Goal: Book appointment/travel/reservation

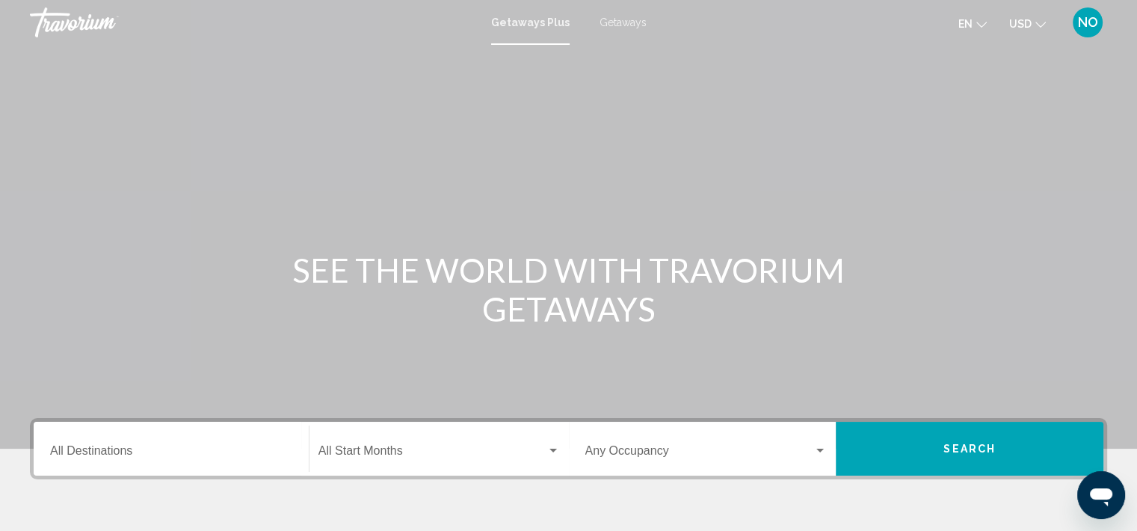
click at [171, 438] on div "Destination All Destinations" at bounding box center [171, 449] width 242 height 47
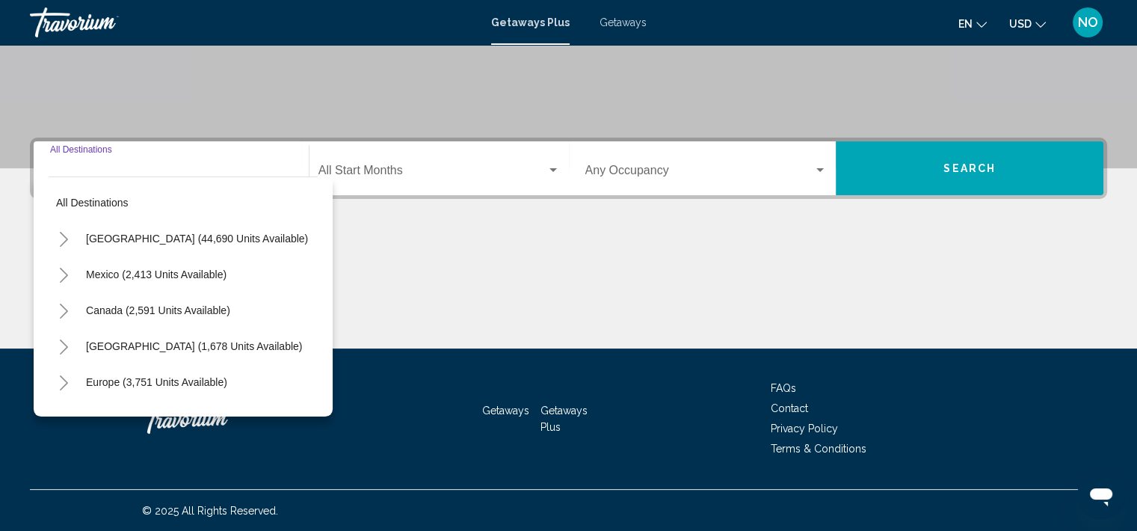
scroll to position [281, 0]
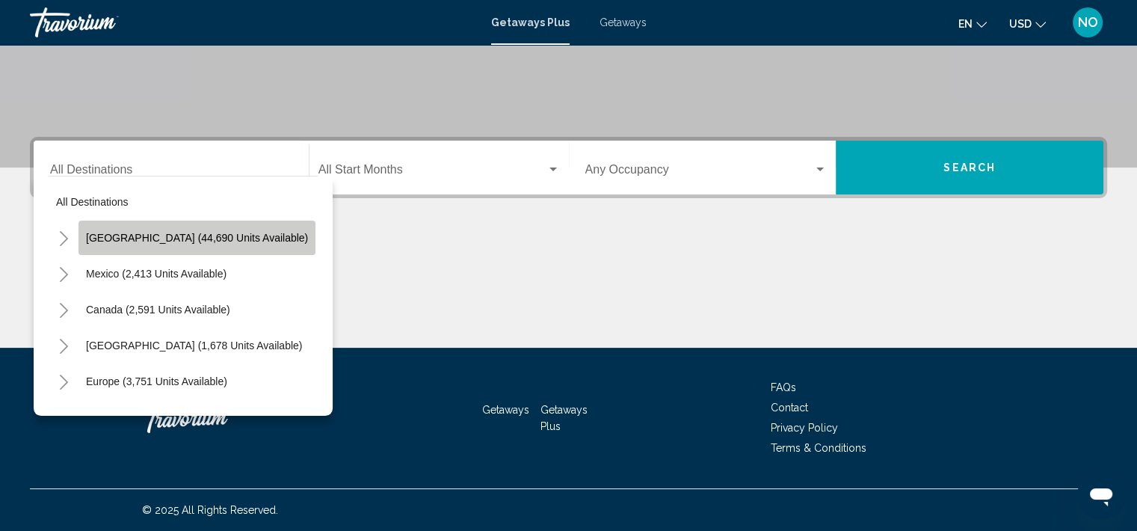
click at [224, 239] on span "[GEOGRAPHIC_DATA] (44,690 units available)" at bounding box center [197, 238] width 222 height 12
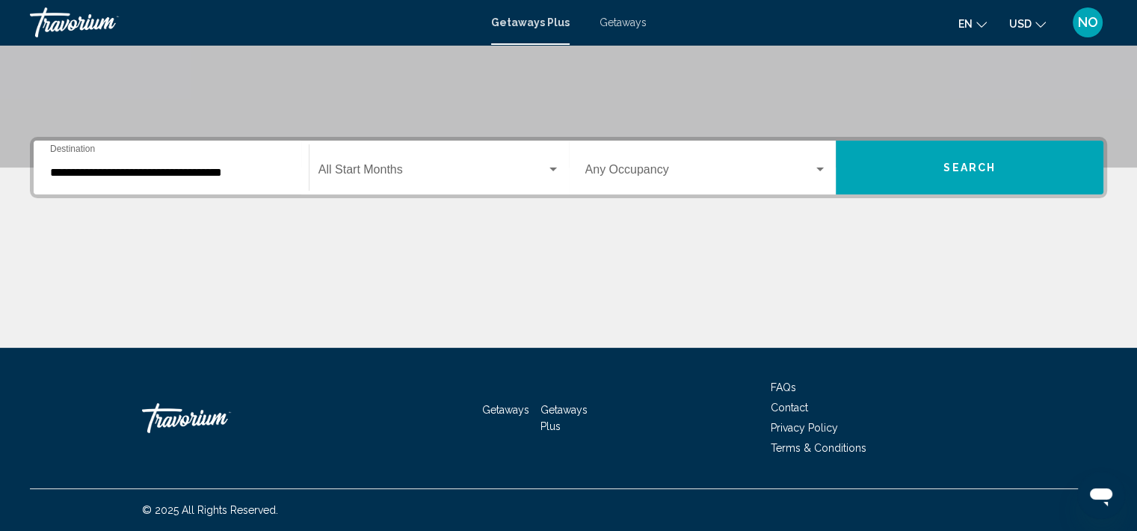
click at [373, 190] on div "Start Month All Start Months" at bounding box center [440, 167] width 242 height 47
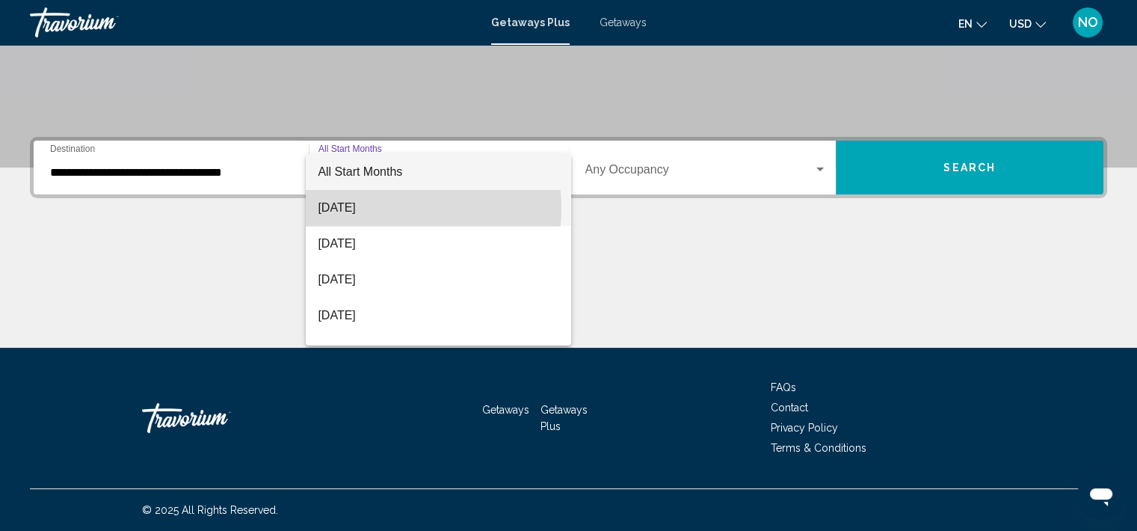
click at [386, 209] on span "[DATE]" at bounding box center [439, 208] width 242 height 36
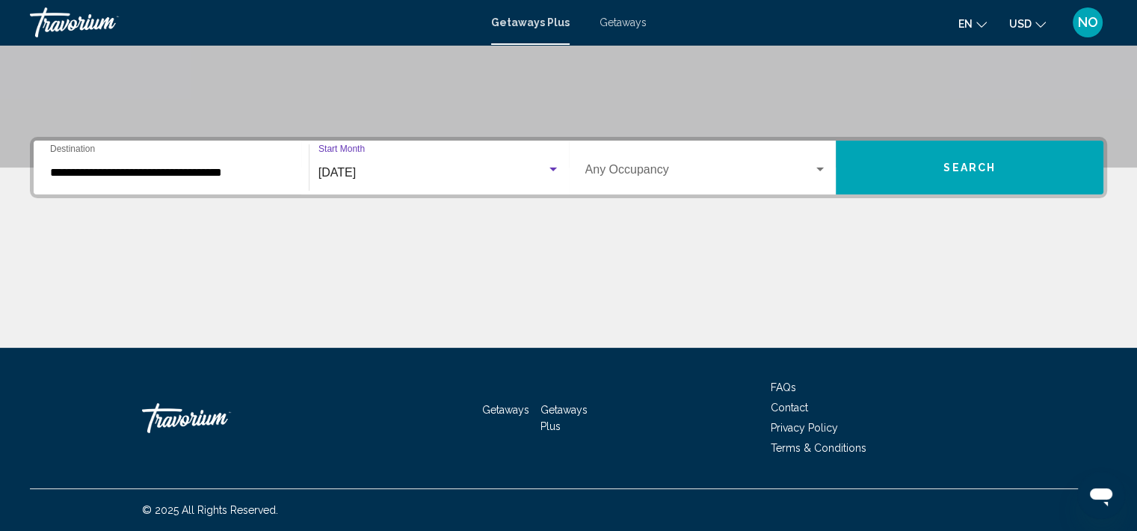
click at [642, 178] on span "Search widget" at bounding box center [700, 172] width 229 height 13
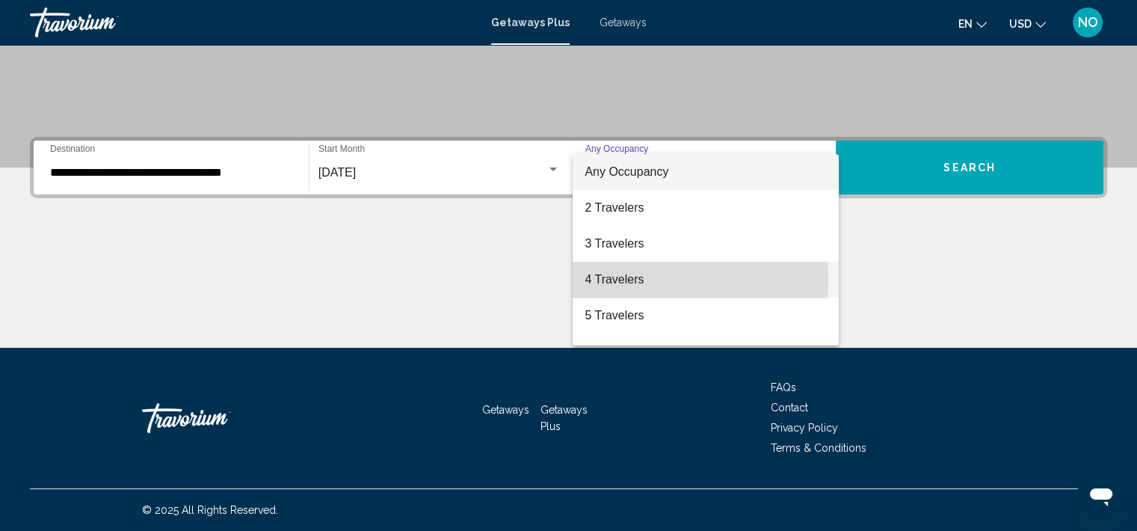
click at [594, 280] on span "4 Travelers" at bounding box center [706, 280] width 242 height 36
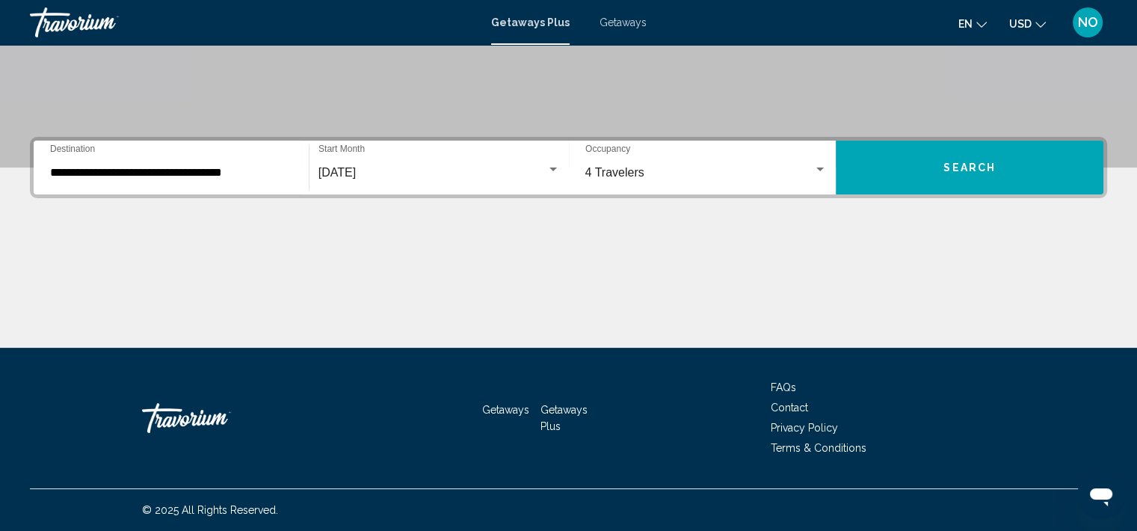
click at [206, 158] on div "**********" at bounding box center [171, 167] width 242 height 47
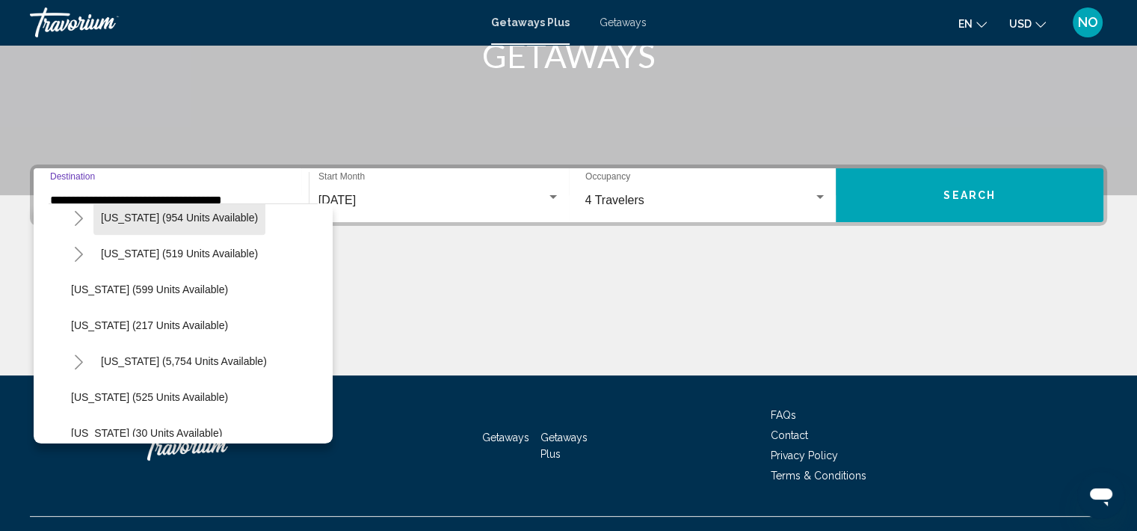
scroll to position [1236, 0]
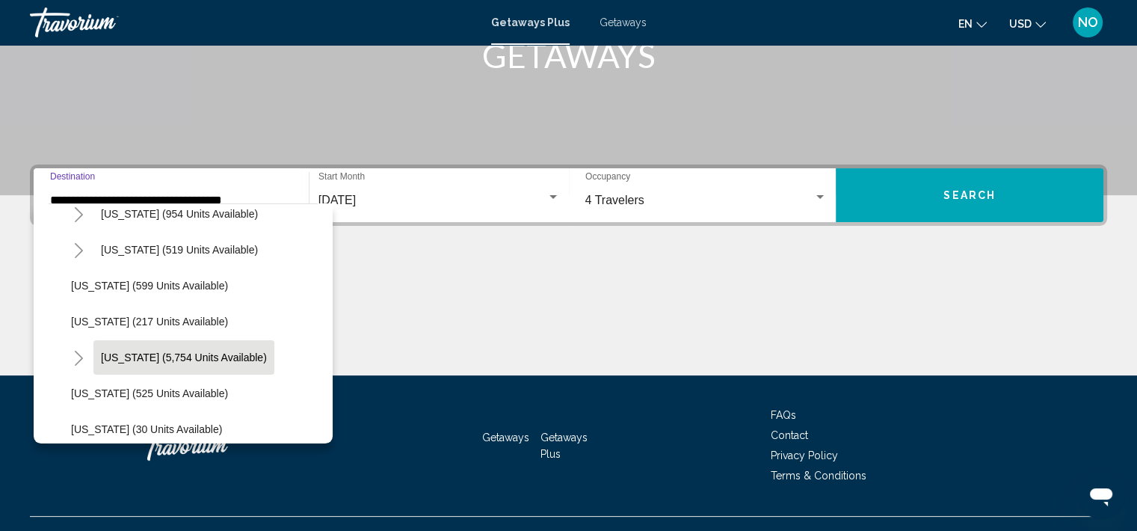
click at [227, 357] on span "[US_STATE] (5,754 units available)" at bounding box center [184, 357] width 166 height 12
type input "**********"
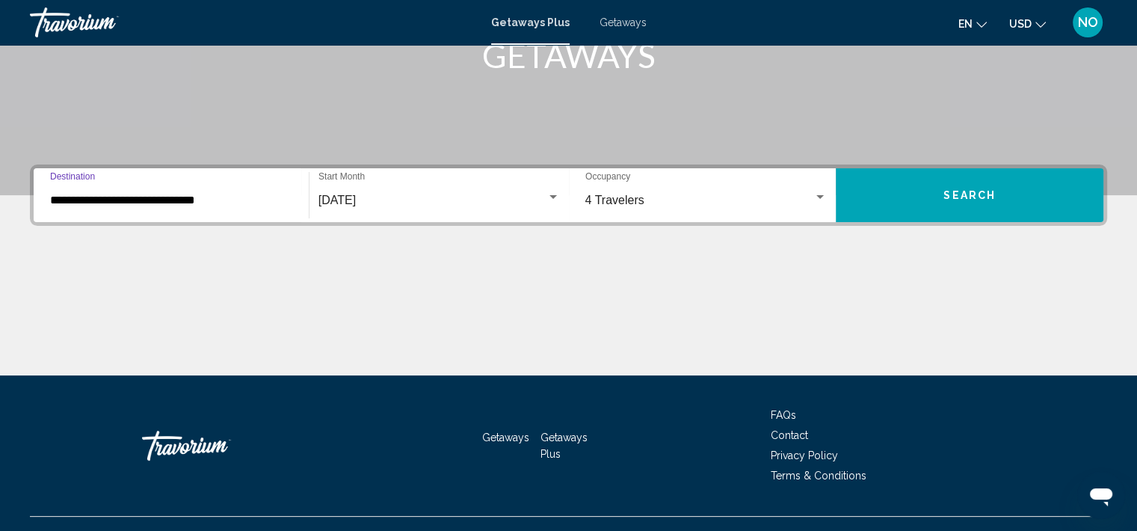
scroll to position [281, 0]
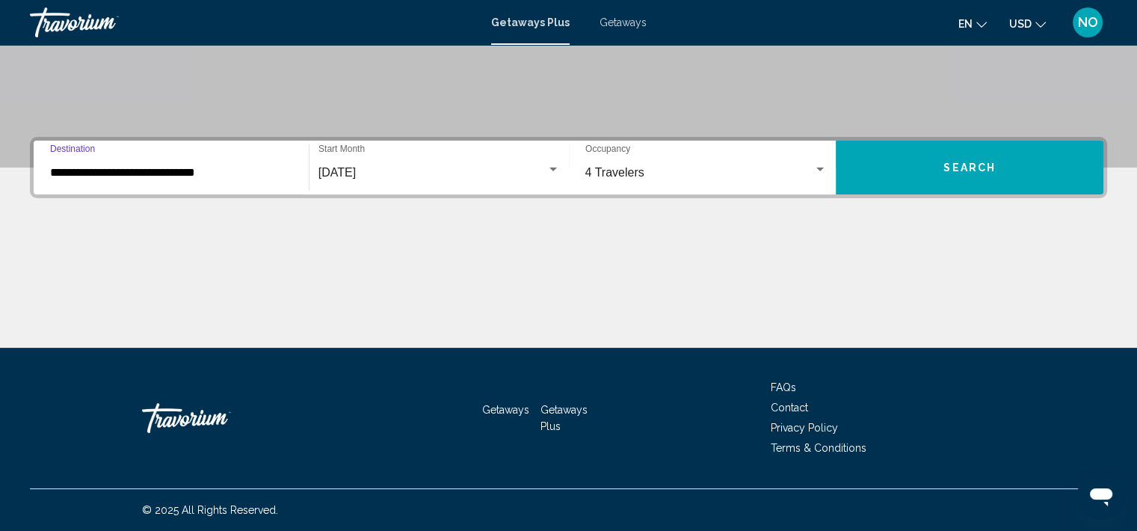
click at [939, 162] on button "Search" at bounding box center [970, 168] width 268 height 54
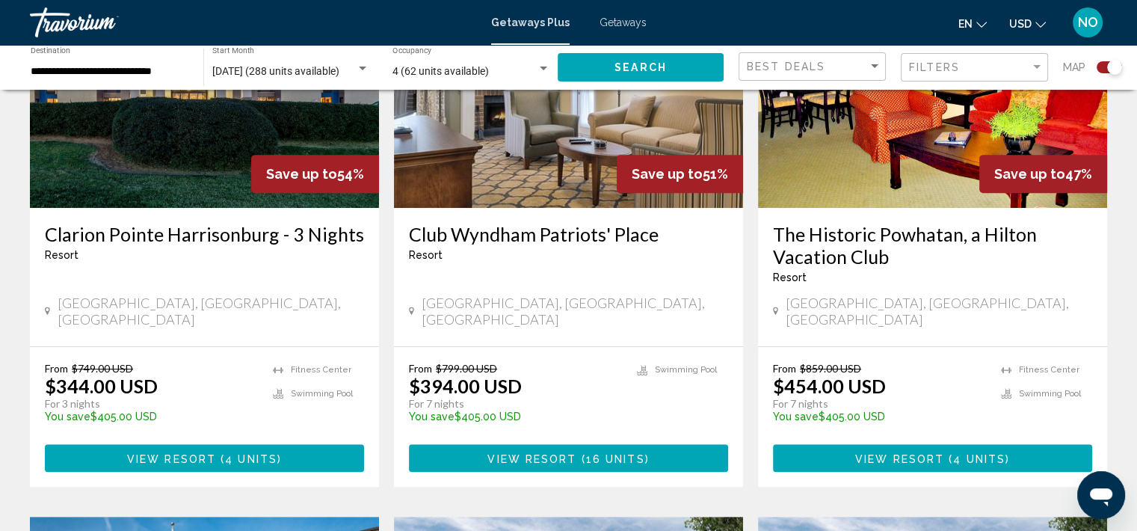
scroll to position [652, 0]
click at [603, 452] on span "16 units" at bounding box center [615, 458] width 59 height 12
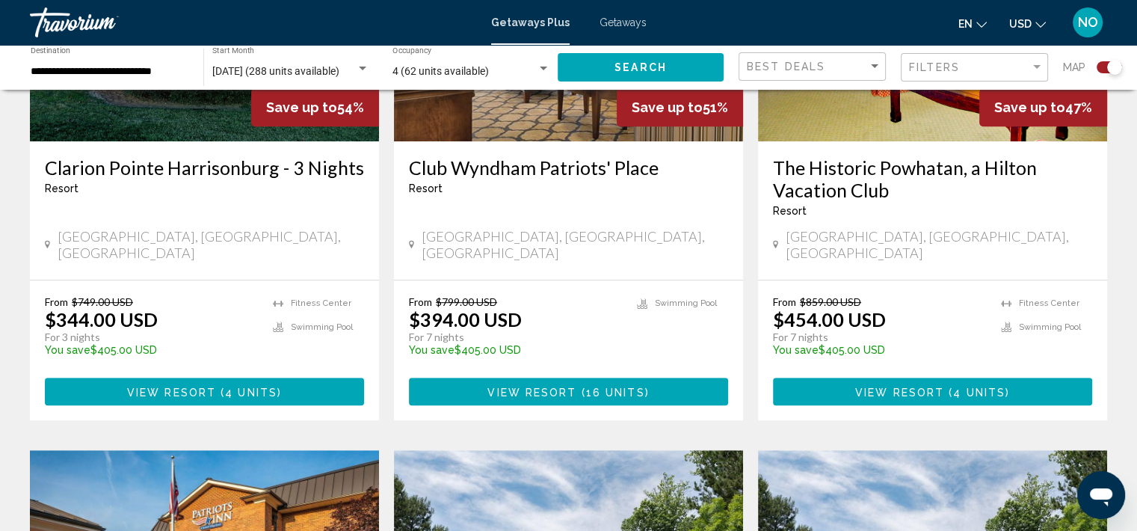
scroll to position [720, 0]
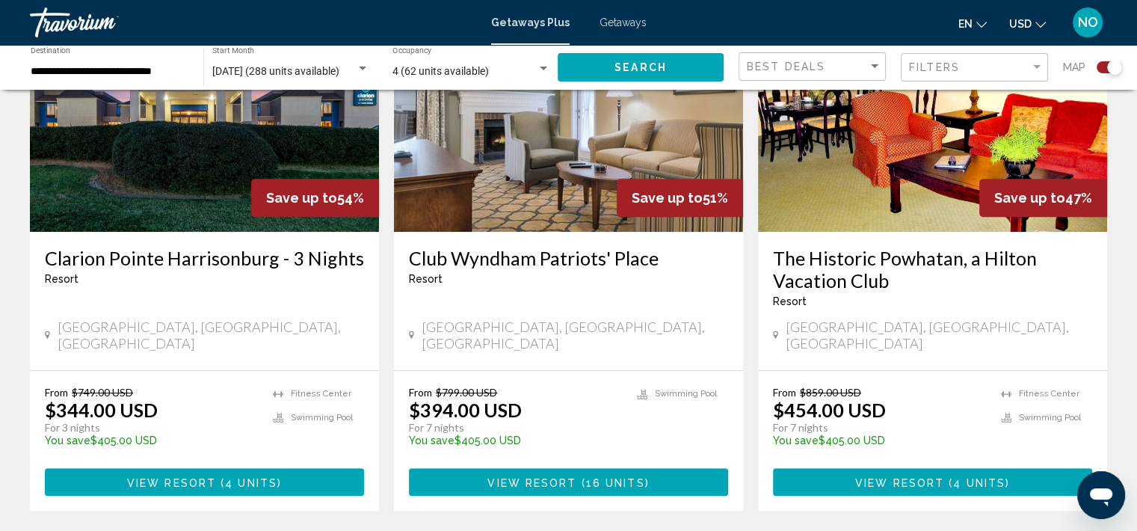
scroll to position [635, 0]
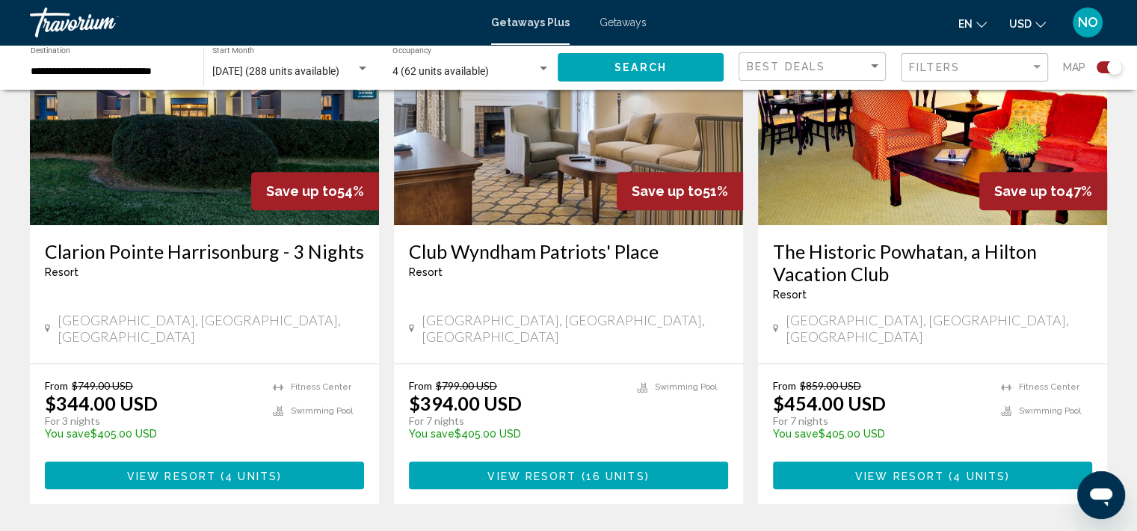
click at [1029, 461] on button "View Resort ( 4 units )" at bounding box center [932, 475] width 319 height 28
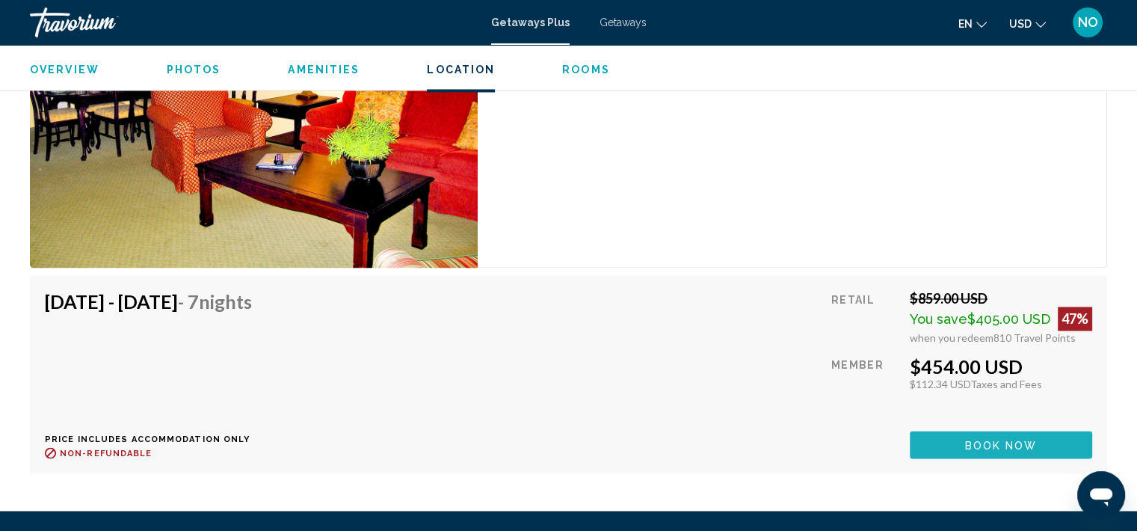
scroll to position [2510, 0]
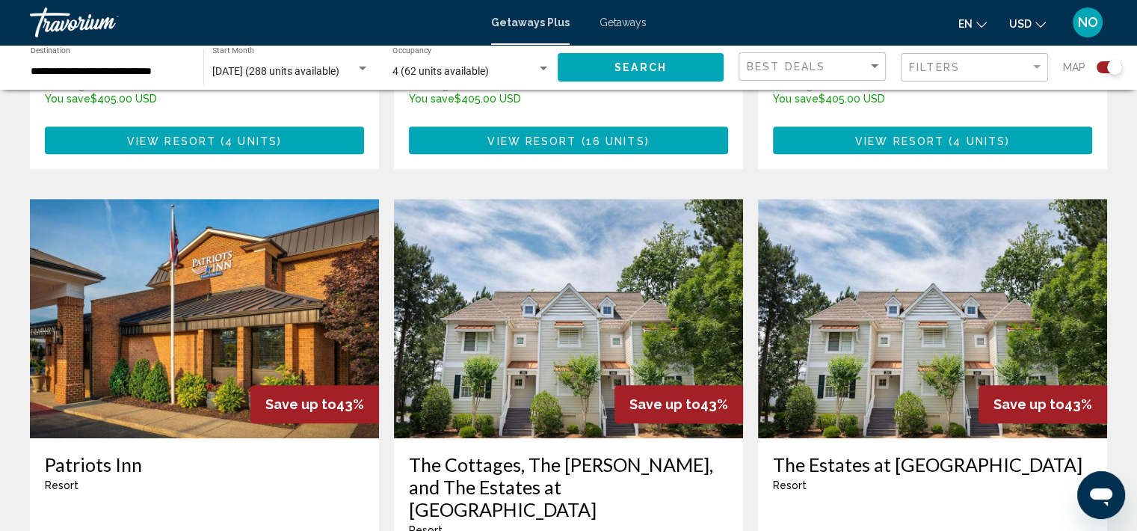
scroll to position [972, 0]
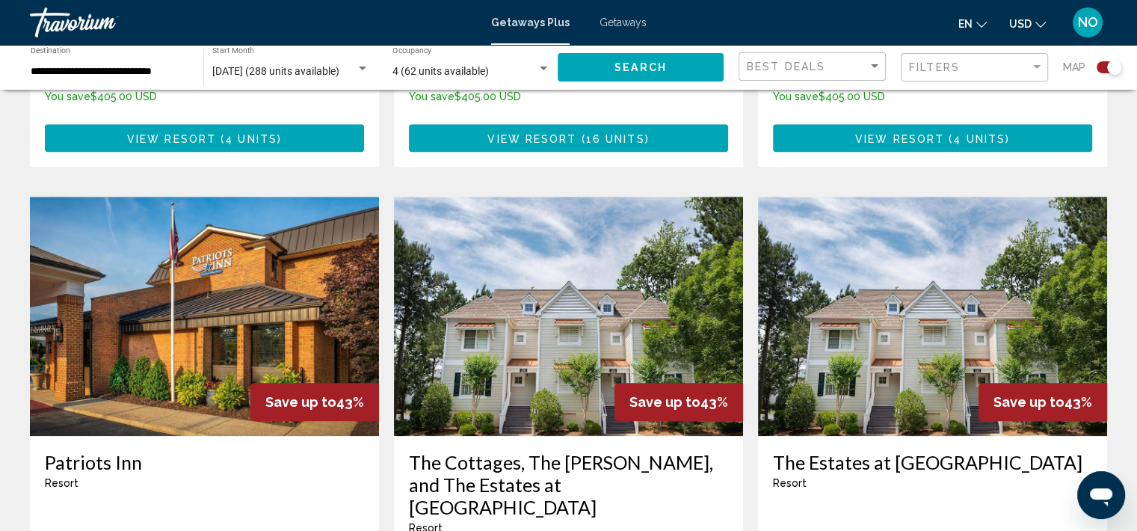
click at [267, 325] on img "Main content" at bounding box center [204, 316] width 349 height 239
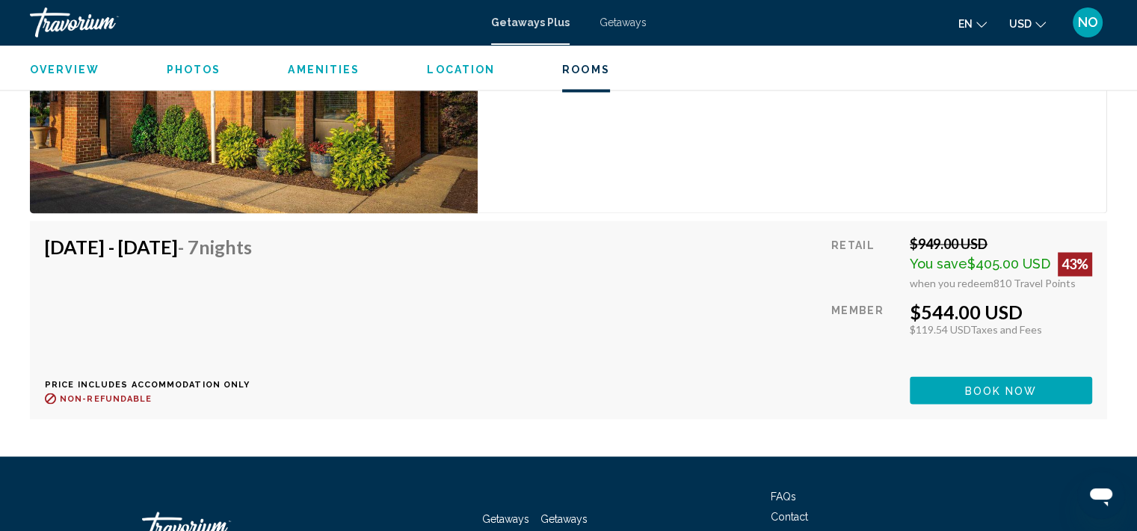
scroll to position [2561, 0]
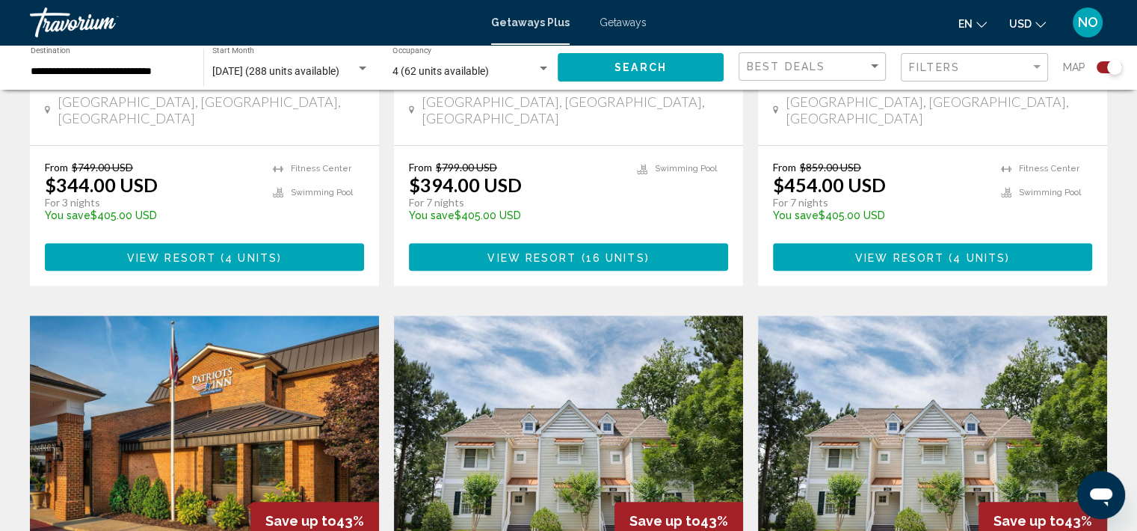
scroll to position [862, 0]
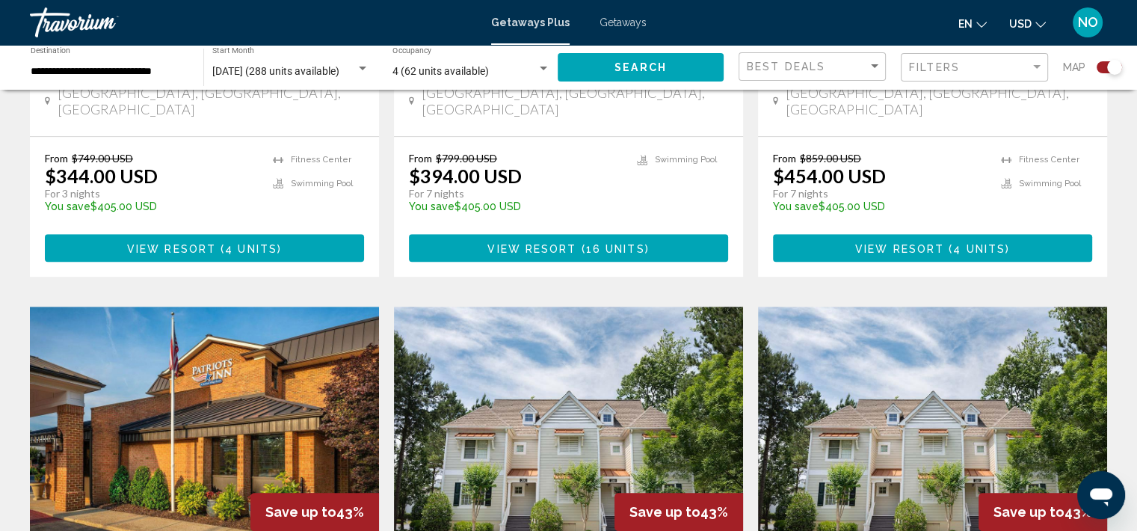
click at [544, 162] on div "From $799.00 USD $394.00 USD For 7 nights You save $405.00 USD temp" at bounding box center [515, 187] width 213 height 71
click at [580, 242] on span "Main content" at bounding box center [579, 248] width 4 height 12
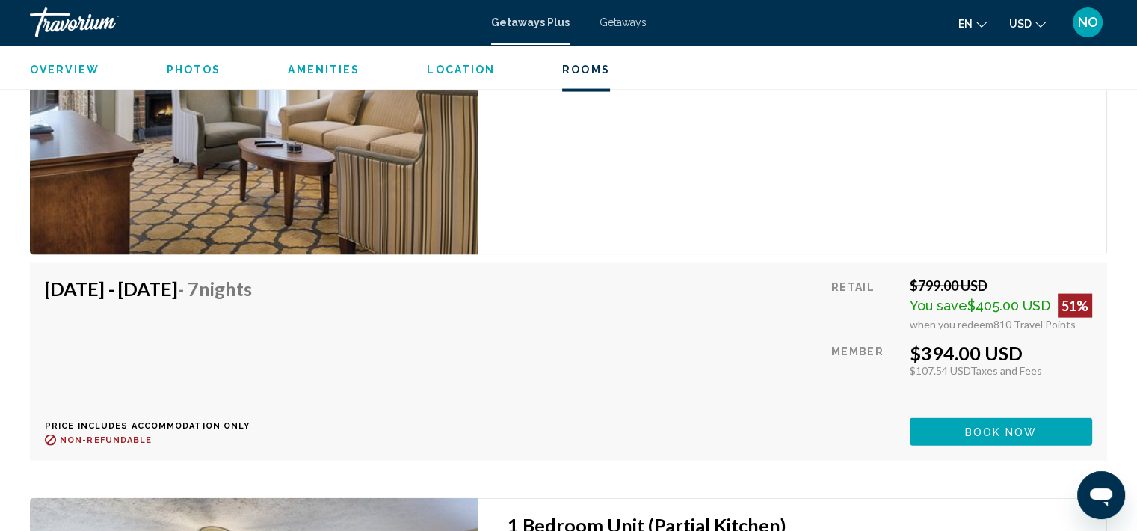
scroll to position [3124, 0]
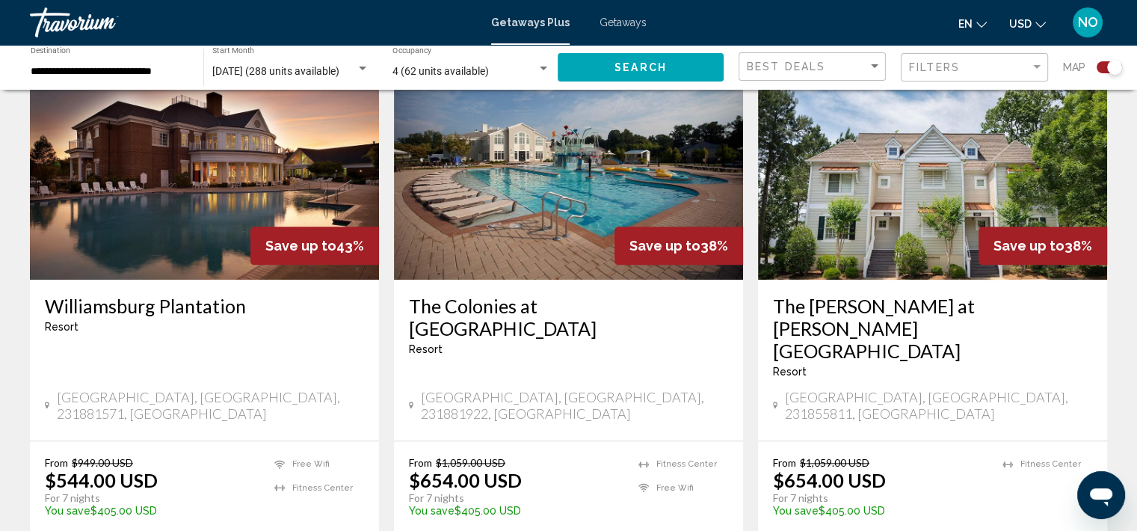
scroll to position [1702, 0]
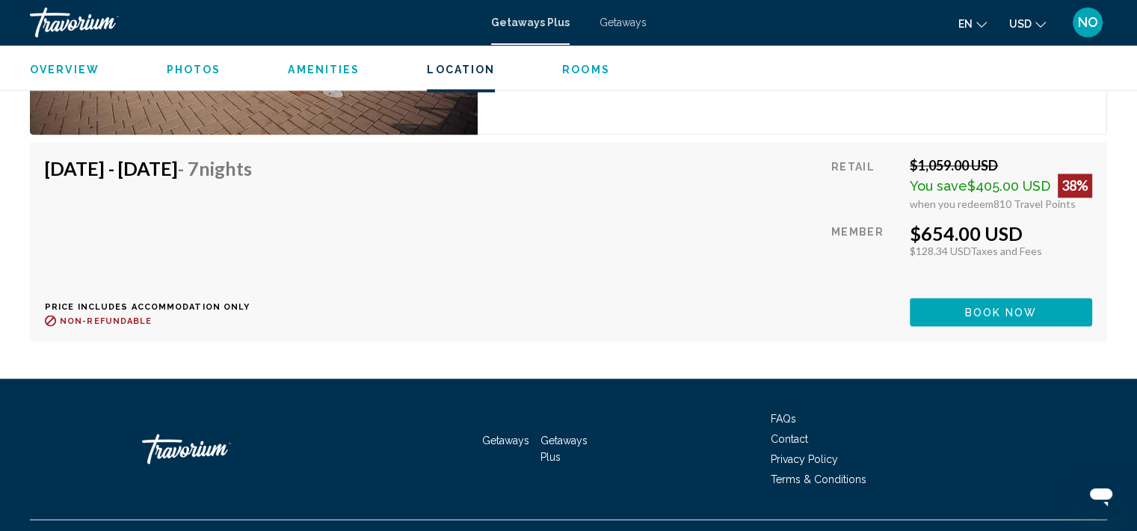
scroll to position [2623, 0]
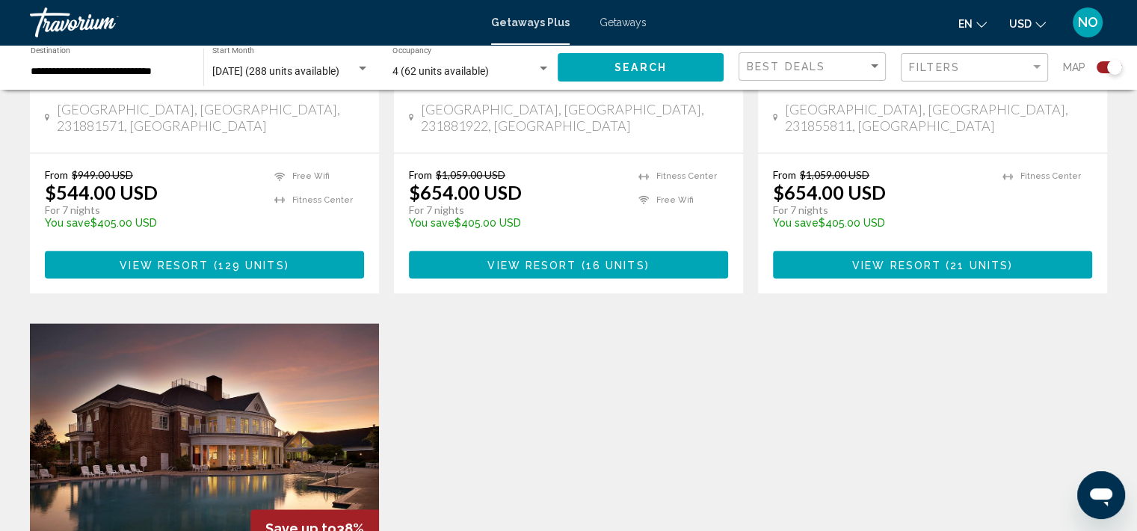
scroll to position [1988, 0]
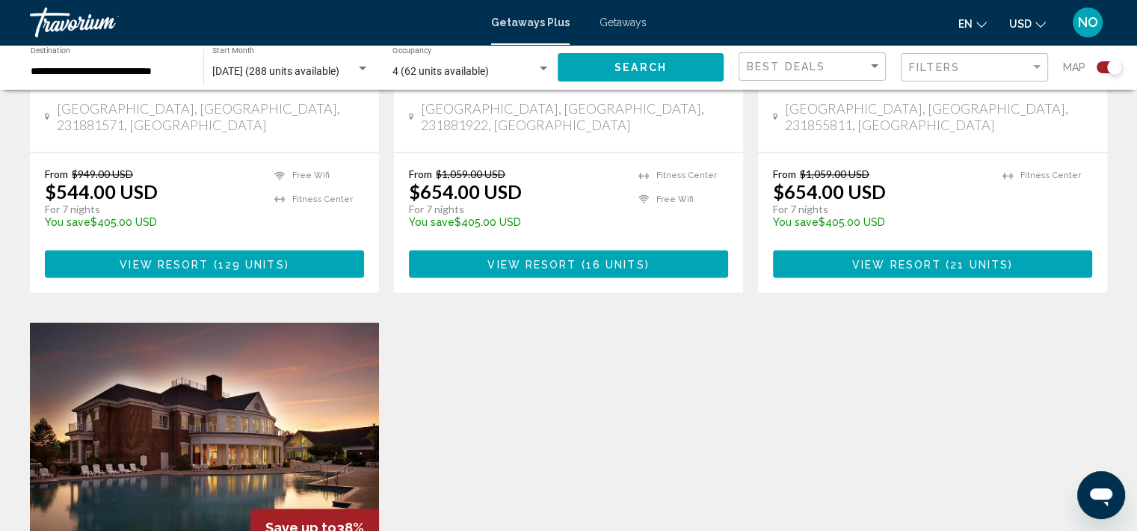
click at [964, 168] on div "From $1,059.00 USD $654.00 USD For 7 nights You save $405.00 USD temp 1 [GEOGRA…" at bounding box center [932, 223] width 349 height 140
click at [999, 250] on button "View Resort ( 21 units )" at bounding box center [932, 264] width 319 height 28
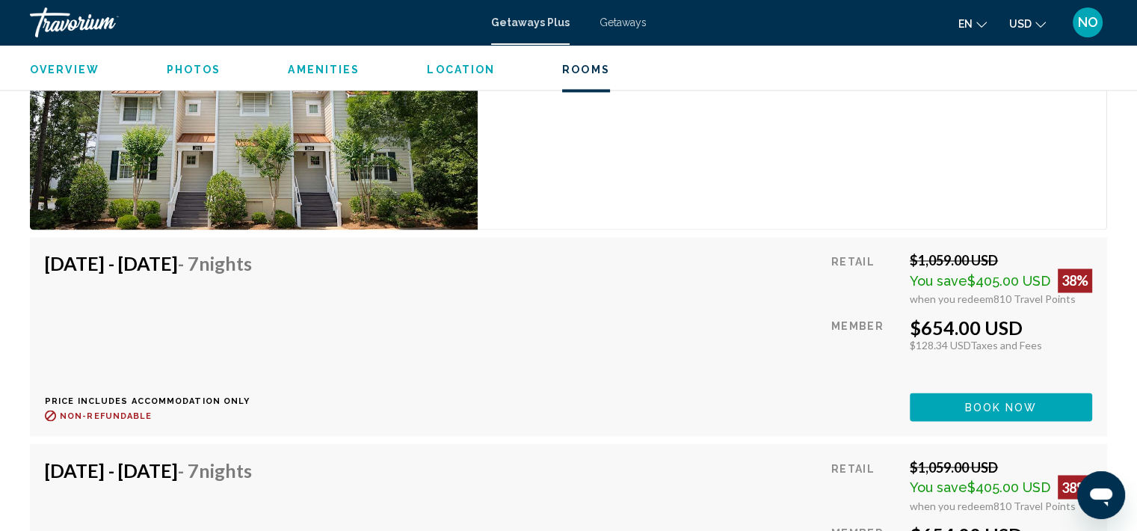
scroll to position [2441, 0]
